Goal: Check status: Check status

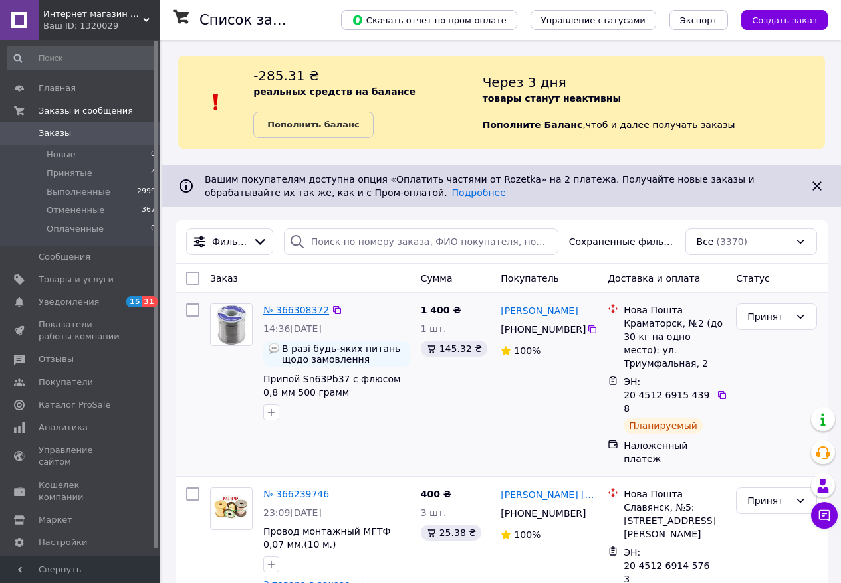
click at [300, 306] on link "№ 366308372" at bounding box center [296, 310] width 66 height 11
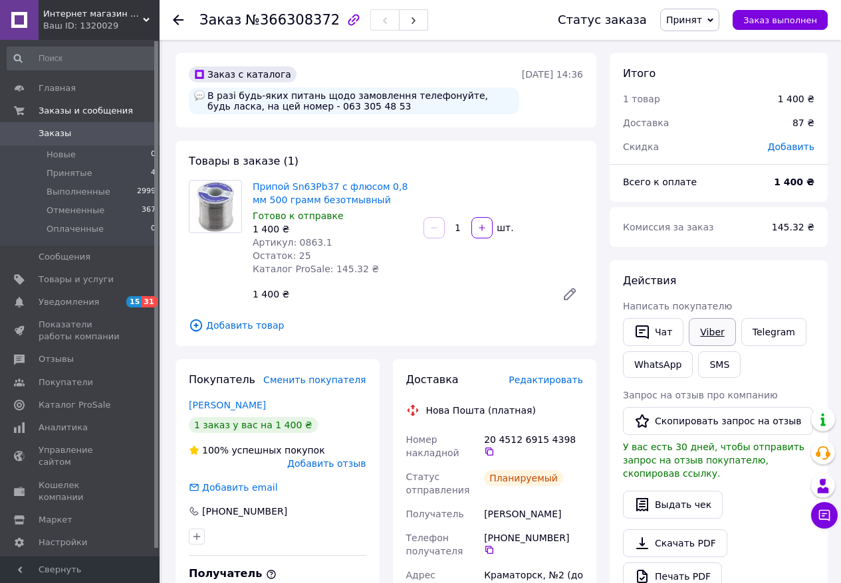
click at [712, 332] on link "Viber" at bounding box center [711, 332] width 47 height 28
click at [175, 17] on use at bounding box center [178, 20] width 11 height 11
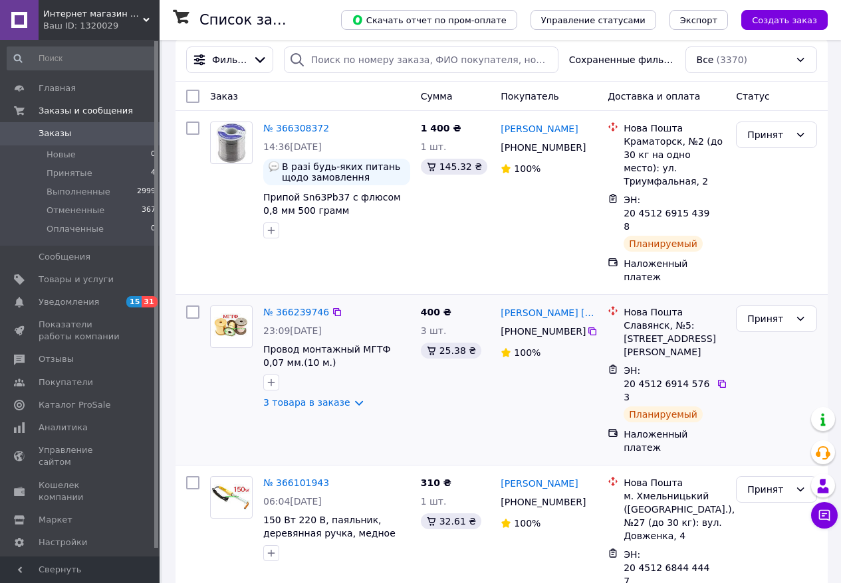
scroll to position [186, 0]
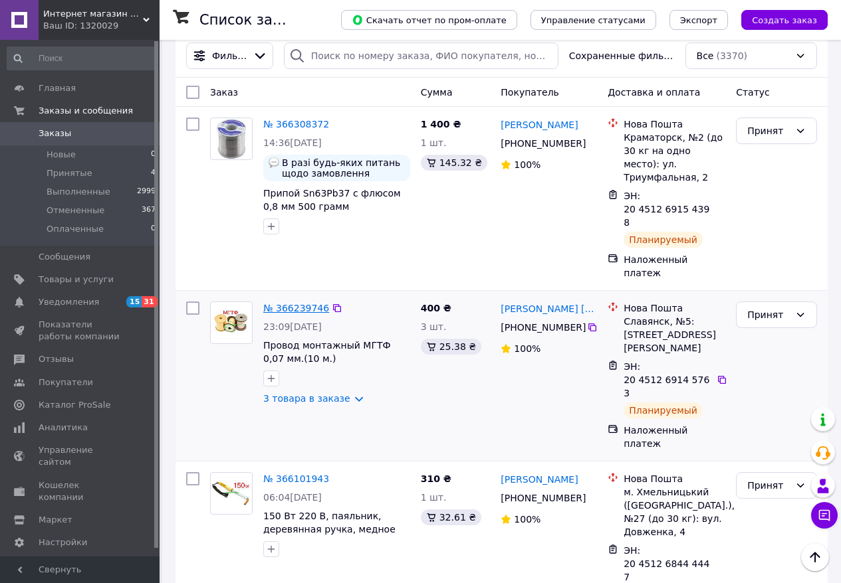
click at [296, 303] on link "№ 366239746" at bounding box center [296, 308] width 66 height 11
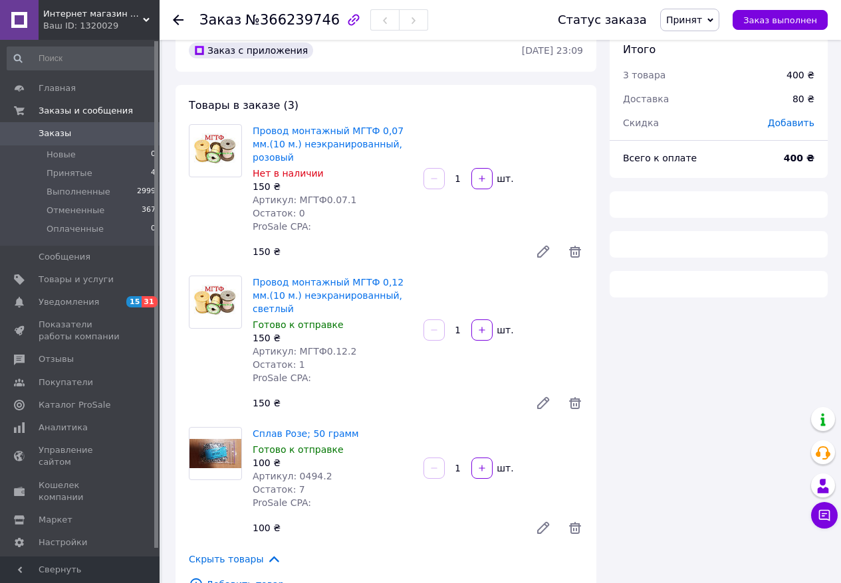
scroll to position [186, 0]
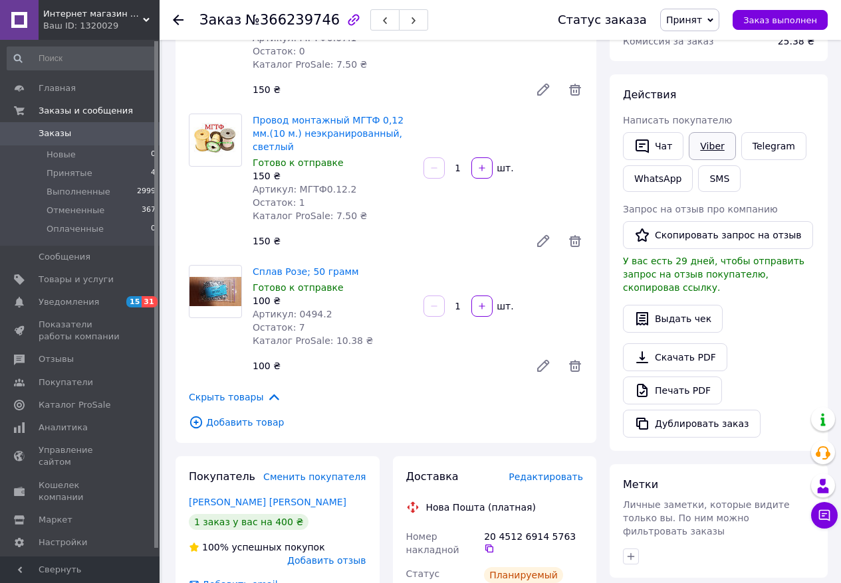
click at [712, 141] on link "Viber" at bounding box center [711, 146] width 47 height 28
click at [179, 19] on icon at bounding box center [178, 20] width 11 height 11
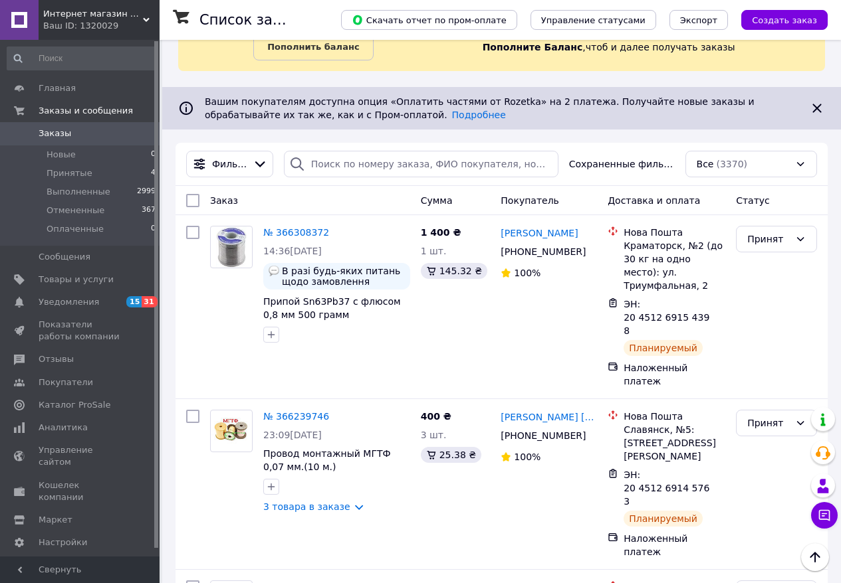
scroll to position [80, 0]
